Goal: Task Accomplishment & Management: Manage account settings

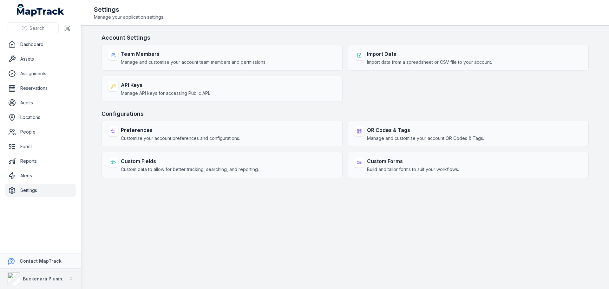
click at [63, 278] on strong "Buckenara Plumbing Gas & Electrical" at bounding box center [64, 278] width 83 height 5
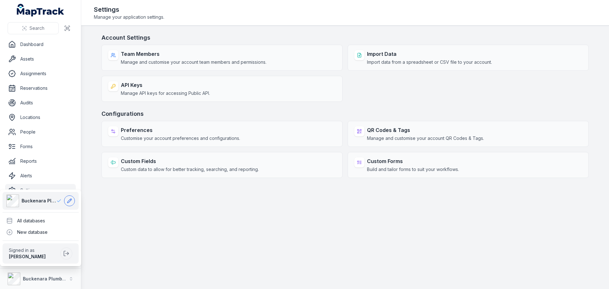
click at [72, 201] on icon at bounding box center [69, 200] width 5 height 5
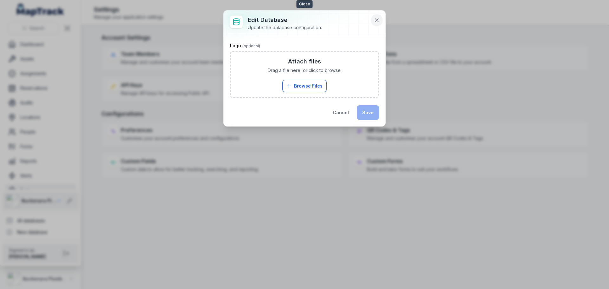
click at [378, 21] on icon at bounding box center [376, 20] width 3 height 3
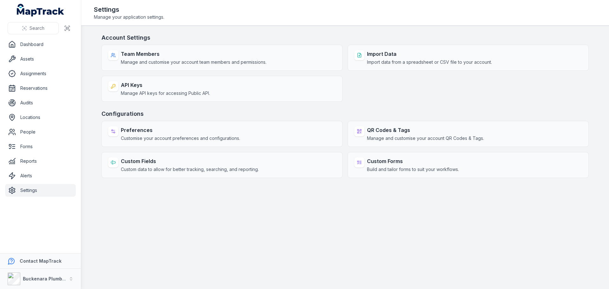
drag, startPoint x: 29, startPoint y: 199, endPoint x: 28, endPoint y: 194, distance: 4.2
click at [29, 198] on nav "Dashboard Assets Assignments Reservations Audits Locations People Forms Reports…" at bounding box center [40, 145] width 81 height 215
click at [28, 193] on link "Settings" at bounding box center [40, 190] width 71 height 13
click at [42, 259] on strong "Contact MapTrack" at bounding box center [41, 260] width 42 height 5
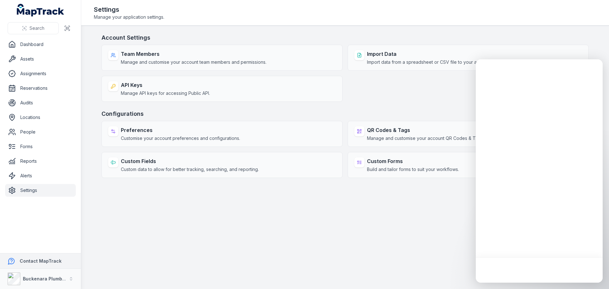
click at [48, 260] on strong "Contact MapTrack" at bounding box center [41, 260] width 42 height 5
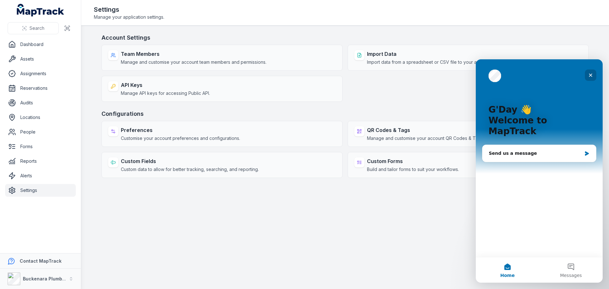
click at [590, 73] on icon "Close" at bounding box center [590, 75] width 5 height 5
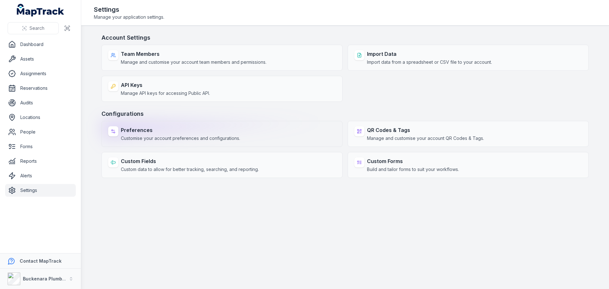
click at [209, 138] on span "Customise your account preferences and configurations." at bounding box center [180, 138] width 119 height 6
select select "***"
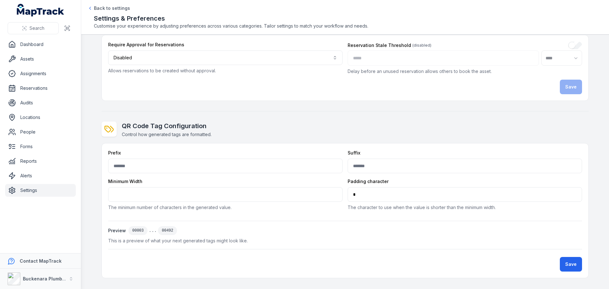
scroll to position [119, 0]
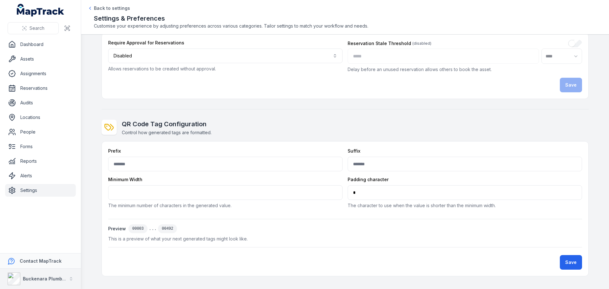
click at [49, 273] on div "Buckenara Plumbing Gas & Electrical" at bounding box center [37, 279] width 59 height 13
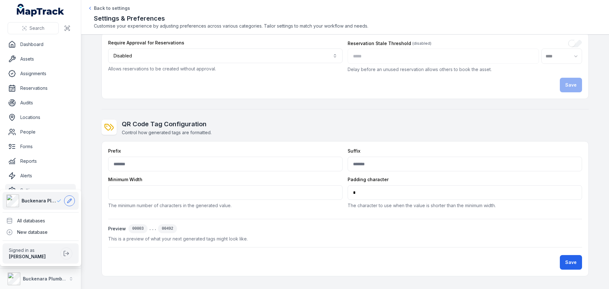
click at [69, 202] on icon at bounding box center [69, 201] width 4 height 4
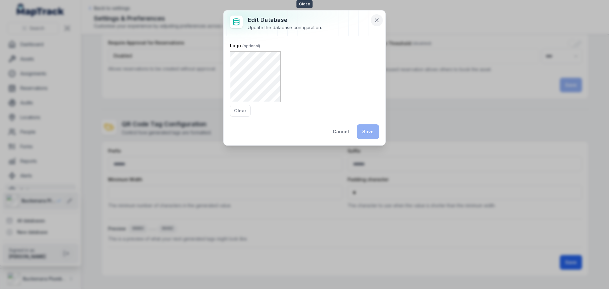
click at [378, 20] on icon at bounding box center [377, 20] width 6 height 6
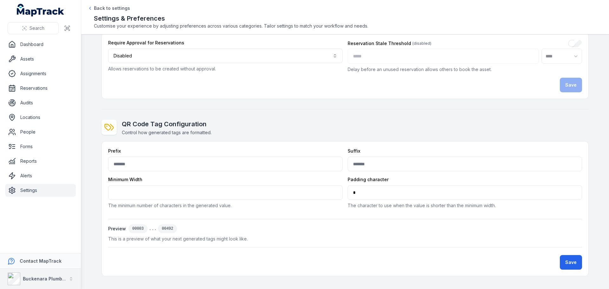
click at [46, 278] on strong "Buckenara Plumbing Gas & Electrical" at bounding box center [64, 278] width 83 height 5
